Goal: Find specific page/section: Find specific page/section

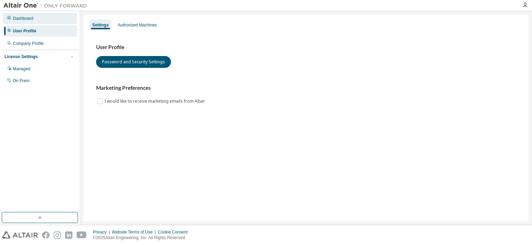
click at [29, 19] on div "Dashboard" at bounding box center [23, 19] width 21 height 6
